Goal: Transaction & Acquisition: Purchase product/service

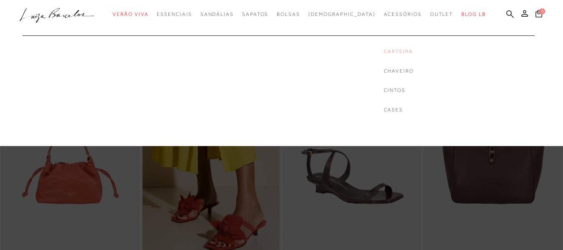
click at [384, 54] on link "Carteira" at bounding box center [399, 51] width 30 height 7
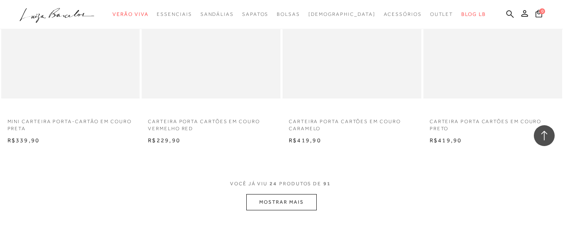
scroll to position [1500, 0]
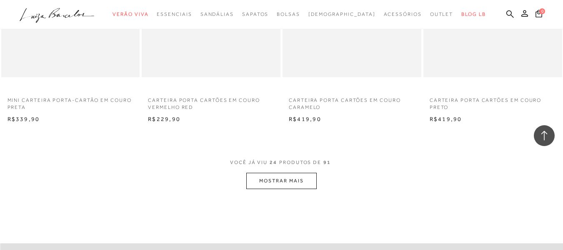
click at [270, 180] on button "MOSTRAR MAIS" at bounding box center [281, 180] width 70 height 16
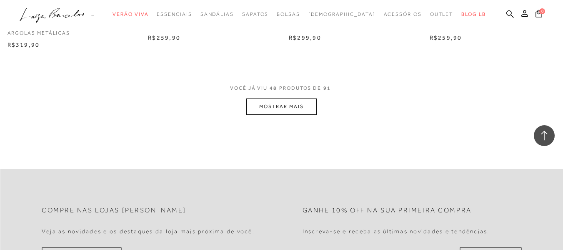
scroll to position [3166, 0]
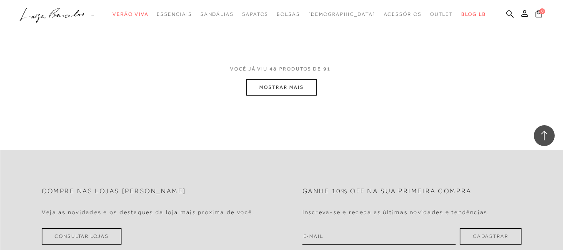
click at [285, 88] on button "MOSTRAR MAIS" at bounding box center [281, 87] width 70 height 16
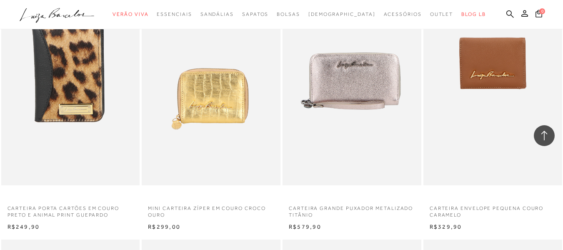
scroll to position [3500, 0]
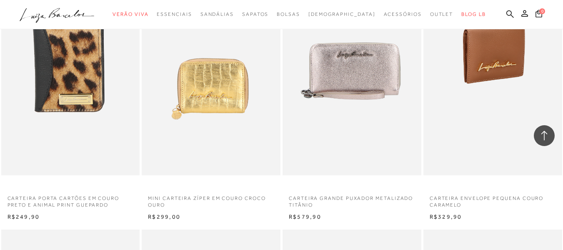
click at [467, 130] on img at bounding box center [493, 71] width 138 height 208
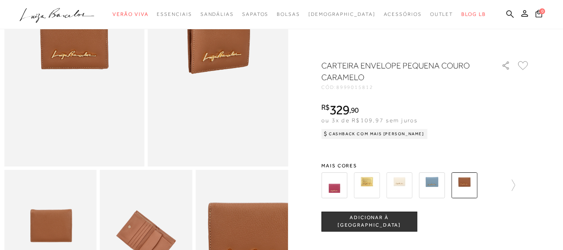
scroll to position [167, 0]
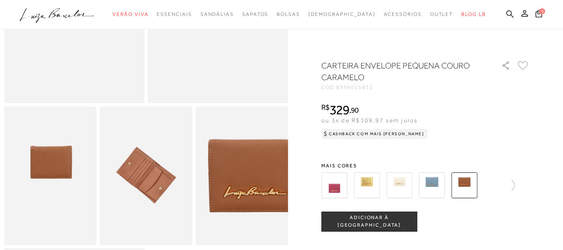
click at [339, 192] on img at bounding box center [334, 185] width 26 height 26
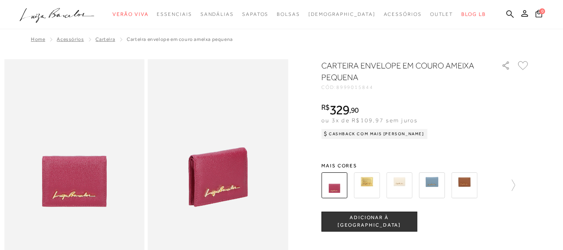
click at [370, 184] on img at bounding box center [367, 185] width 26 height 26
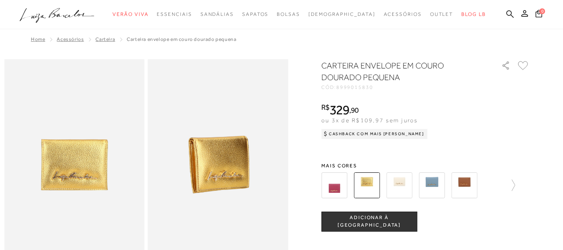
click at [401, 185] on img at bounding box center [399, 185] width 26 height 26
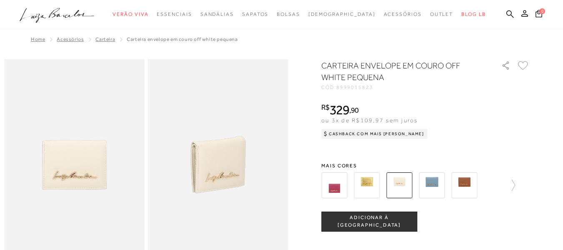
click at [432, 188] on img at bounding box center [432, 185] width 26 height 26
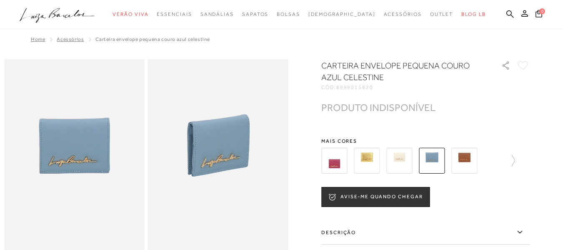
click at [470, 155] on img at bounding box center [464, 160] width 26 height 26
